Goal: Check status: Check status

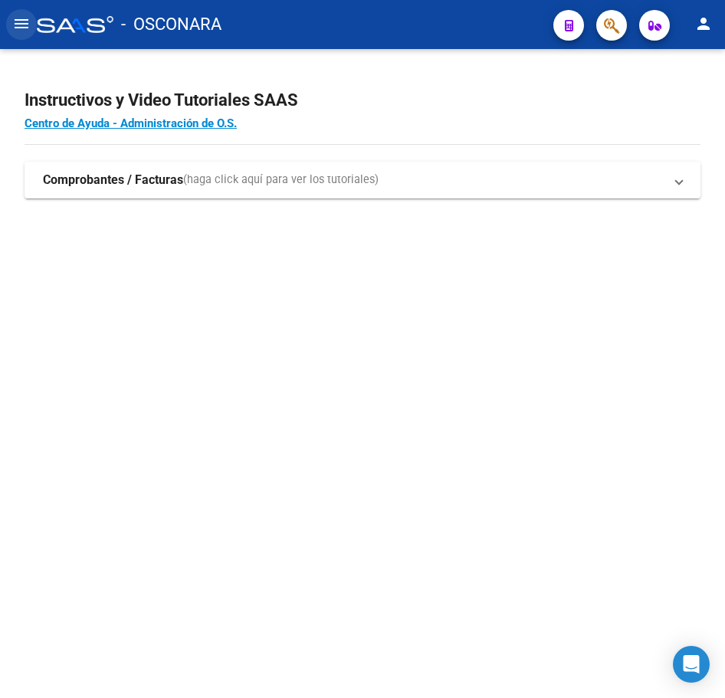
click at [19, 29] on mat-icon "menu" at bounding box center [21, 24] width 18 height 18
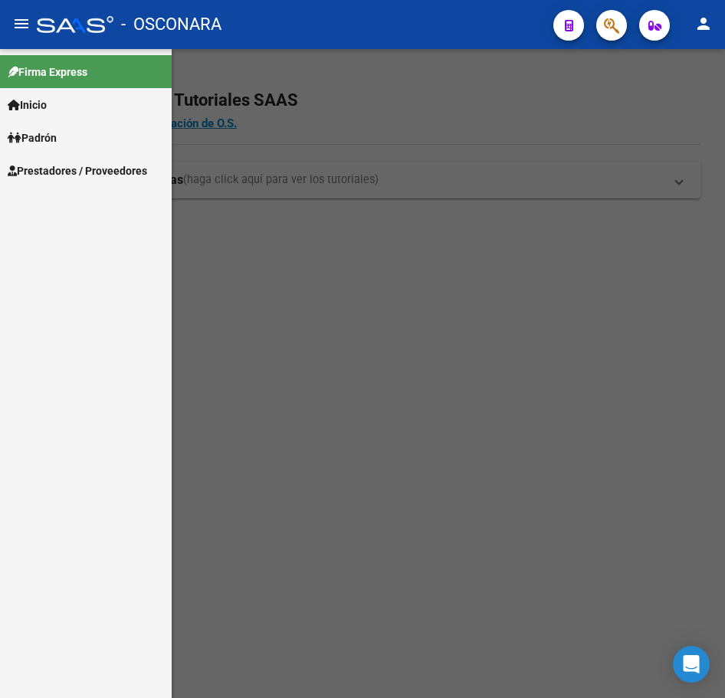
click at [54, 138] on span "Padrón" at bounding box center [32, 137] width 49 height 17
click at [70, 175] on link "Análisis Afiliado" at bounding box center [86, 170] width 172 height 33
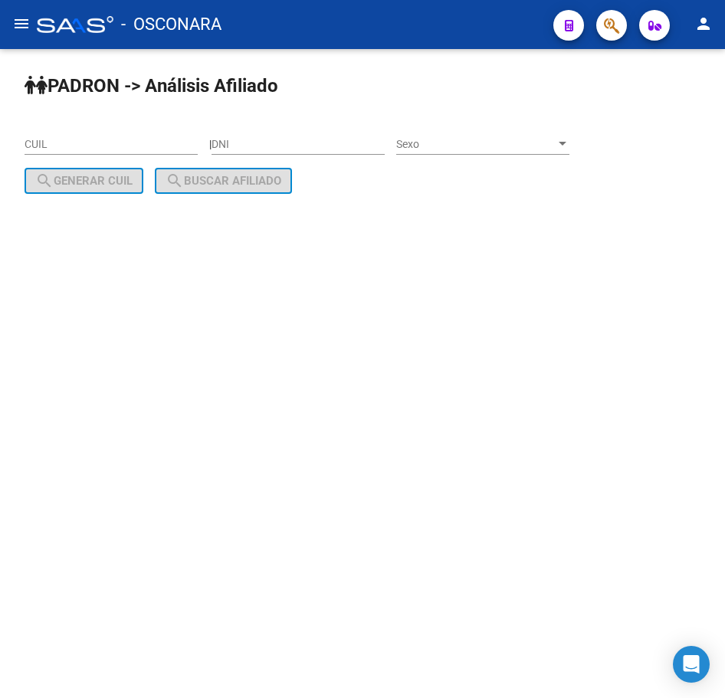
click at [269, 136] on div "DNI" at bounding box center [297, 139] width 173 height 31
paste input "4282308"
type input "4282308"
click at [440, 140] on span "Sexo" at bounding box center [475, 144] width 159 height 13
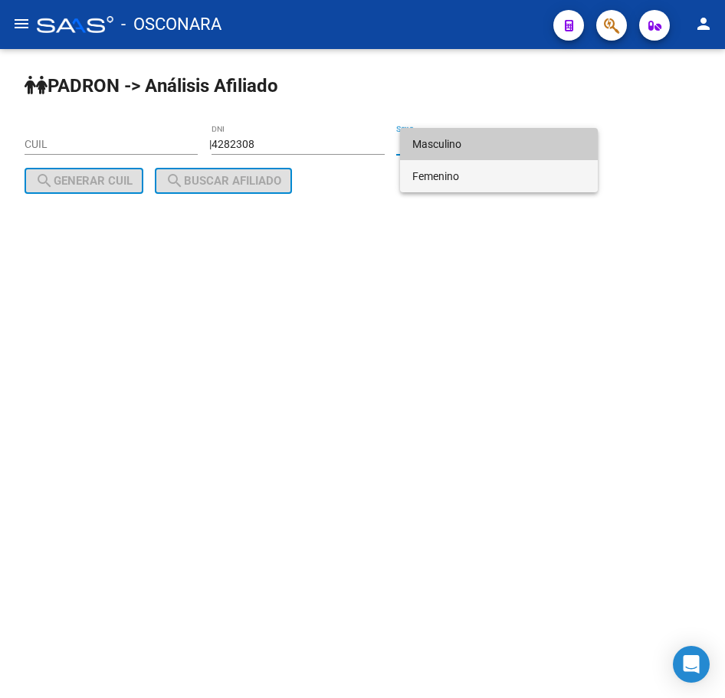
click at [455, 173] on span "Femenino" at bounding box center [498, 176] width 173 height 32
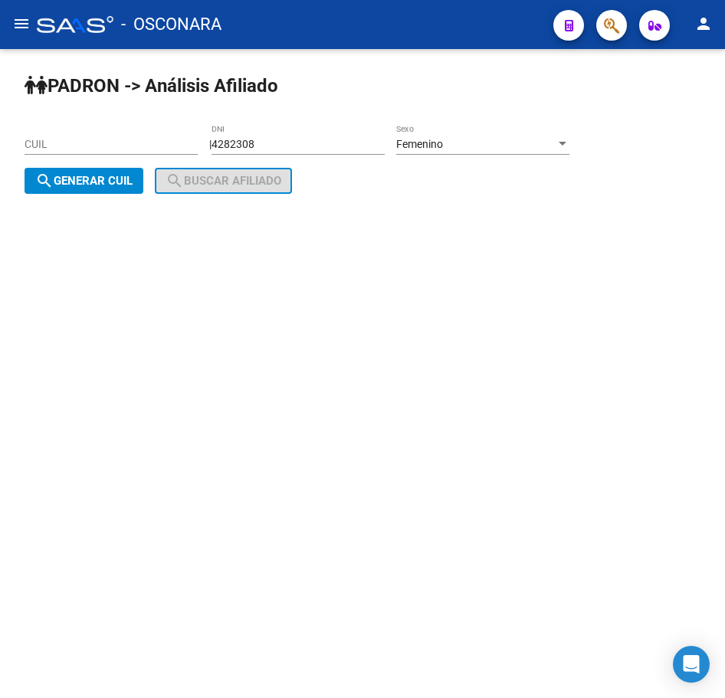
click at [330, 198] on div "PADRON -> Análisis Afiliado CUIL | 4282308 DNI Femenino Sexo search Generar CUI…" at bounding box center [362, 146] width 725 height 194
drag, startPoint x: 84, startPoint y: 174, endPoint x: 137, endPoint y: 189, distance: 55.0
click at [84, 175] on span "search Generar CUIL" at bounding box center [83, 181] width 97 height 14
type input "27-04282308-8"
click at [251, 180] on span "search Buscar afiliado" at bounding box center [223, 181] width 116 height 14
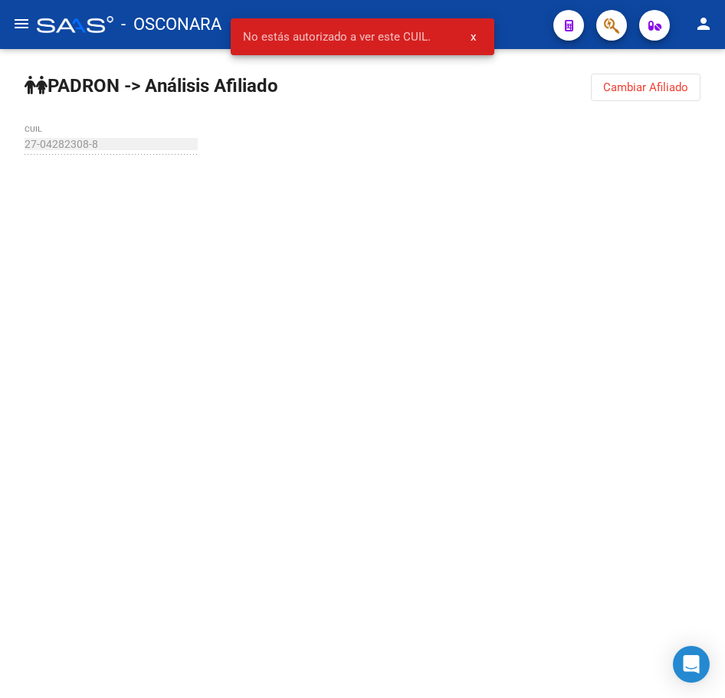
click at [153, 185] on div at bounding box center [363, 185] width 676 height 34
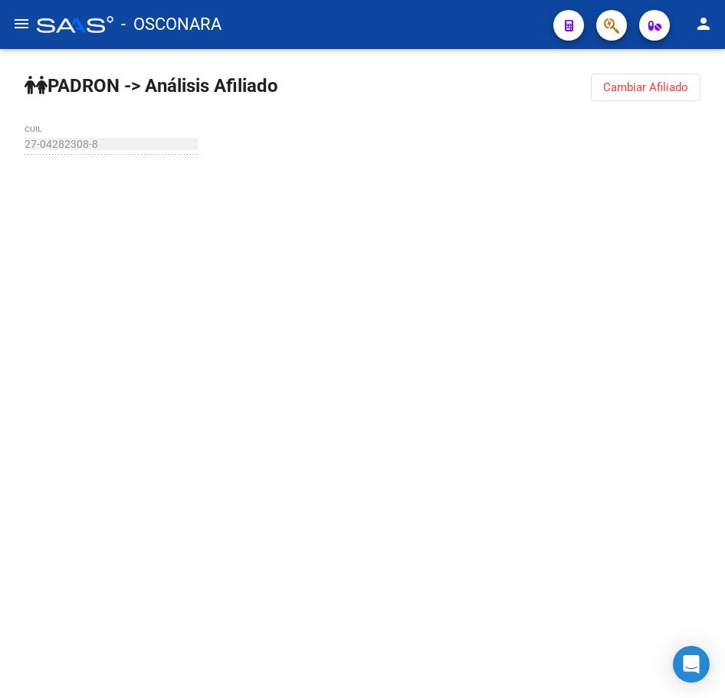
click at [148, 150] on div "27-04282308-8 CUIL" at bounding box center [111, 139] width 173 height 31
click at [237, 234] on div "PADRON -> Análisis Afiliado Cambiar Afiliado 27-04282308-8 CUIL" at bounding box center [362, 143] width 725 height 189
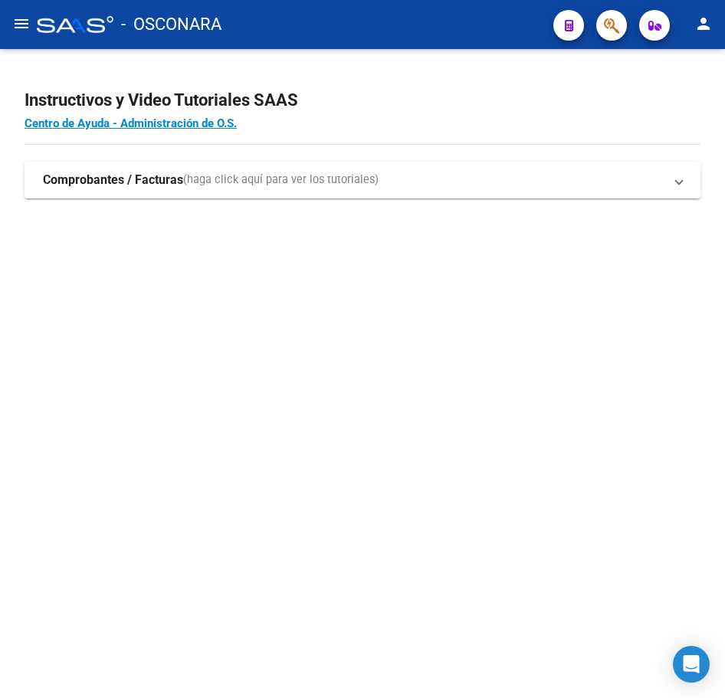
click at [8, 16] on button "menu" at bounding box center [21, 24] width 31 height 31
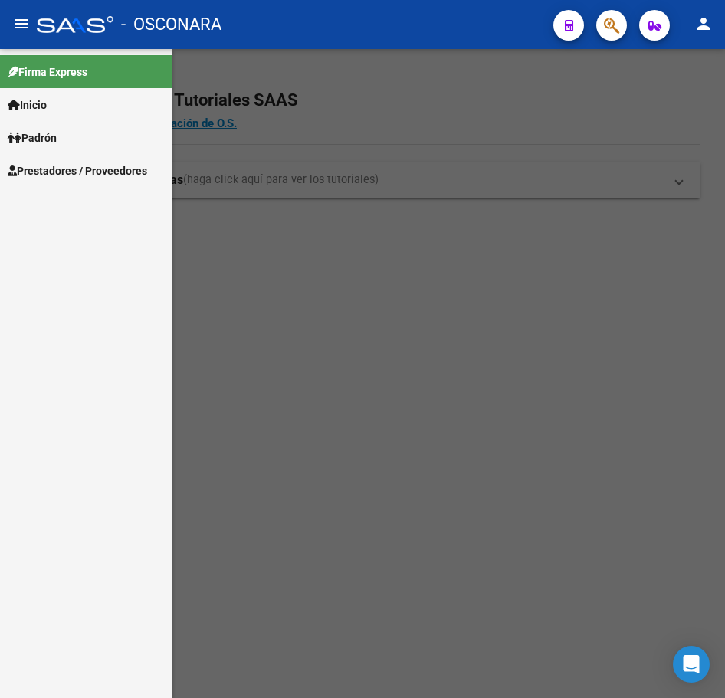
click at [68, 139] on link "Padrón" at bounding box center [86, 137] width 172 height 33
click at [57, 135] on span "Padrón" at bounding box center [32, 137] width 49 height 17
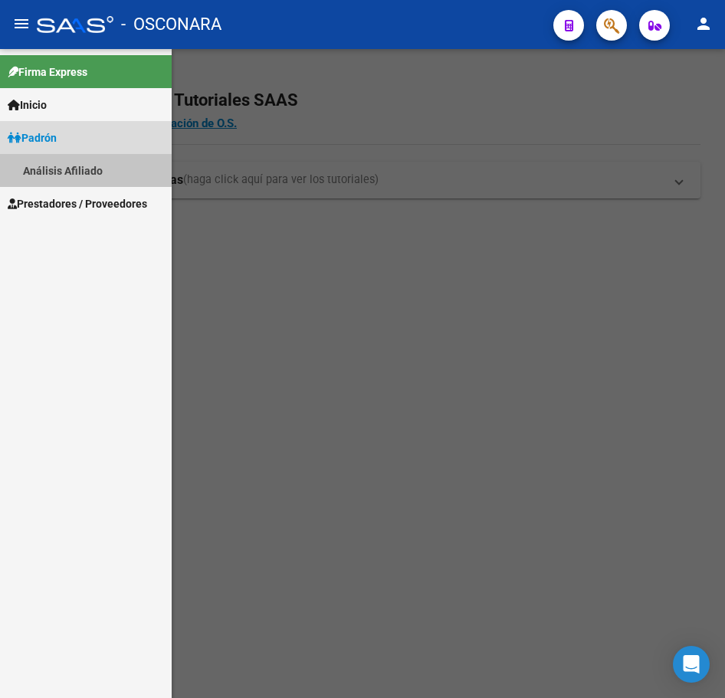
click at [51, 168] on link "Análisis Afiliado" at bounding box center [86, 170] width 172 height 33
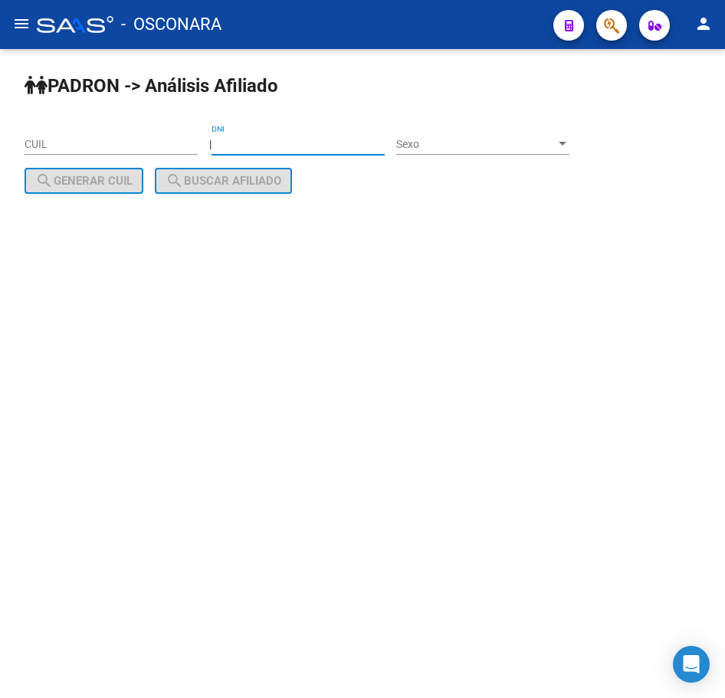
click at [309, 141] on input "DNI" at bounding box center [297, 144] width 173 height 13
paste input "42282308"
type input "42282308"
click at [441, 139] on span "Sexo" at bounding box center [475, 144] width 159 height 13
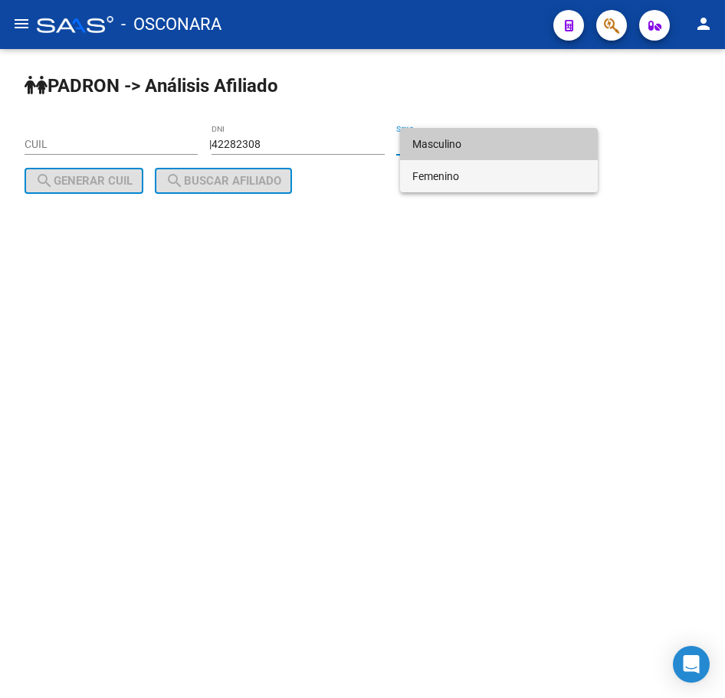
drag, startPoint x: 440, startPoint y: 174, endPoint x: 416, endPoint y: 175, distance: 24.5
click at [437, 175] on span "Femenino" at bounding box center [498, 176] width 173 height 32
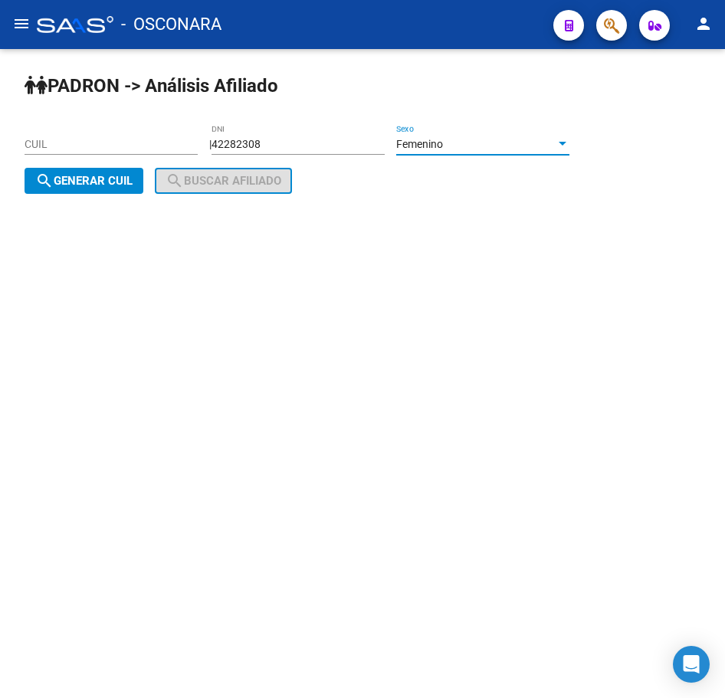
click at [85, 177] on span "search Generar CUIL" at bounding box center [83, 181] width 97 height 14
type input "27-42282308-0"
click at [237, 185] on span "search Buscar afiliado" at bounding box center [223, 181] width 116 height 14
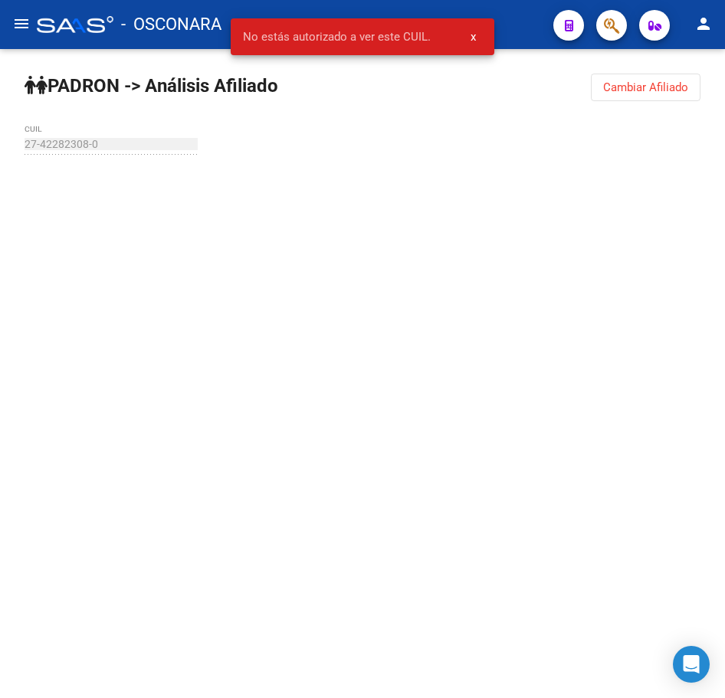
click at [256, 343] on mat-sidenav-content "PADRON -> Análisis Afiliado Cambiar Afiliado 27-42282308-0 CUIL" at bounding box center [362, 373] width 725 height 649
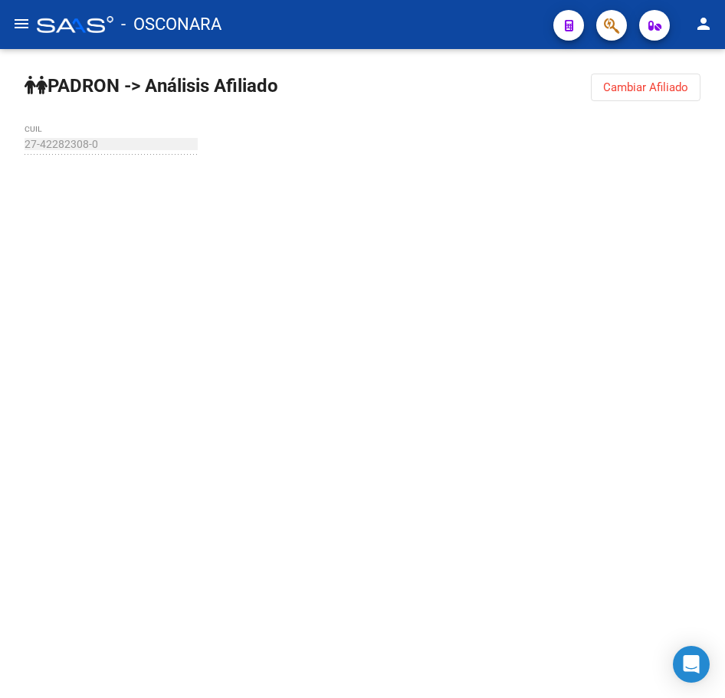
click at [217, 311] on mat-sidenav-content "PADRON -> Análisis Afiliado Cambiar Afiliado 27-42282308-0 CUIL" at bounding box center [362, 373] width 725 height 649
